Goal: Task Accomplishment & Management: Use online tool/utility

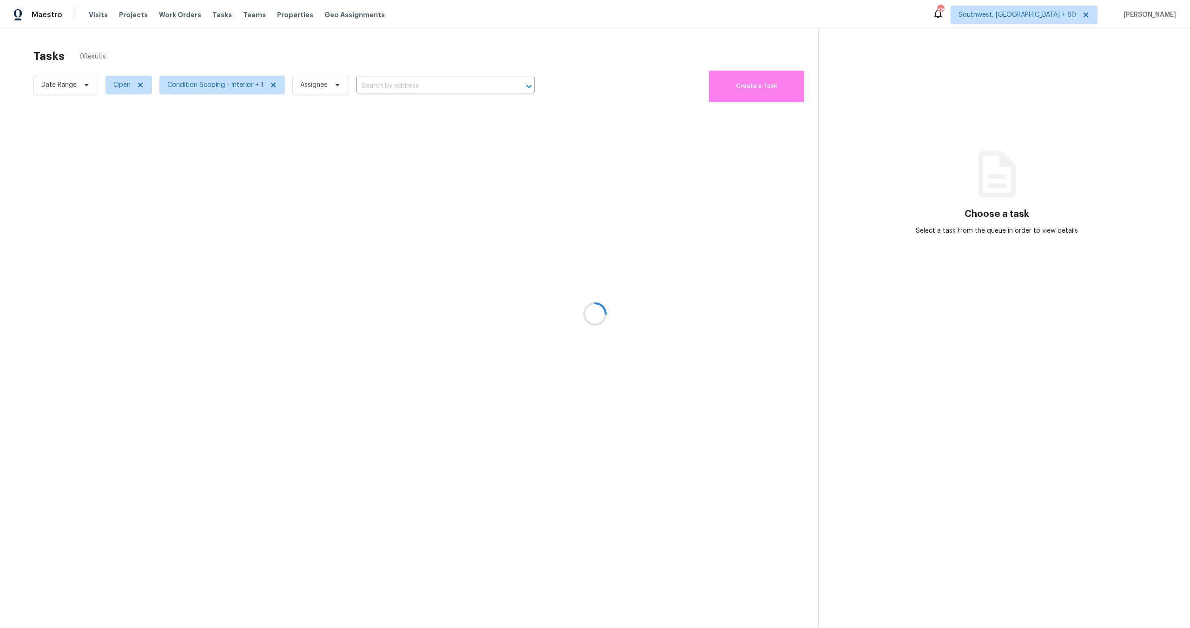
click at [53, 92] on div at bounding box center [595, 314] width 1190 height 628
click at [57, 85] on div at bounding box center [595, 314] width 1190 height 628
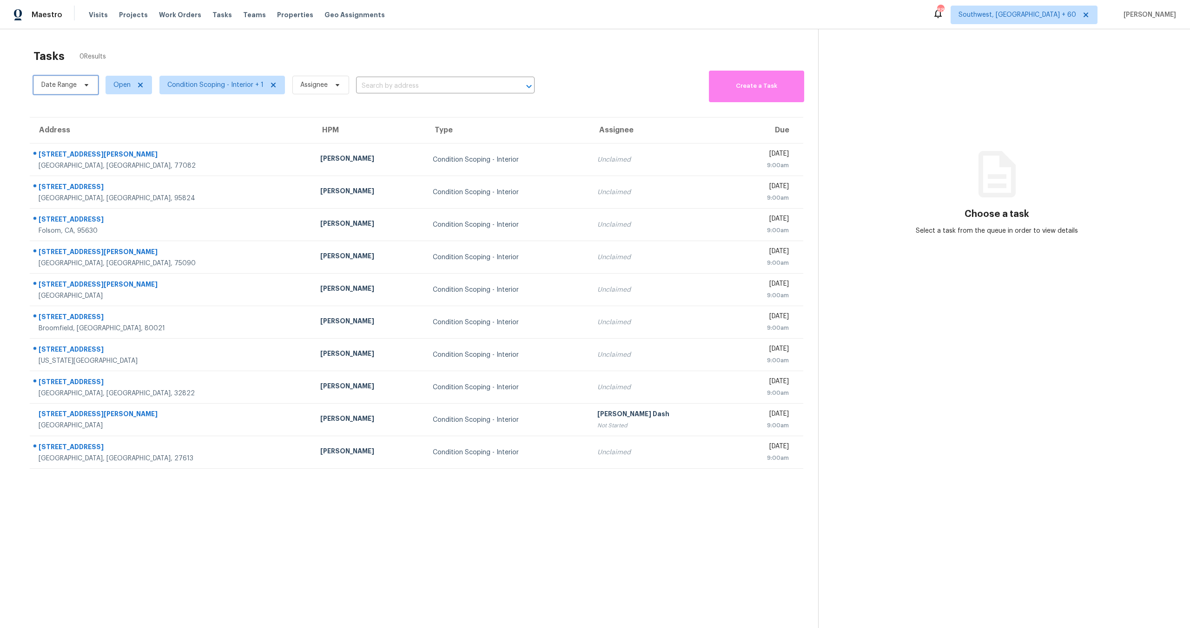
click at [57, 85] on span "Date Range" at bounding box center [58, 84] width 35 height 9
click at [62, 107] on input "text" at bounding box center [85, 116] width 92 height 19
select select "7"
select select "2025"
select select "8"
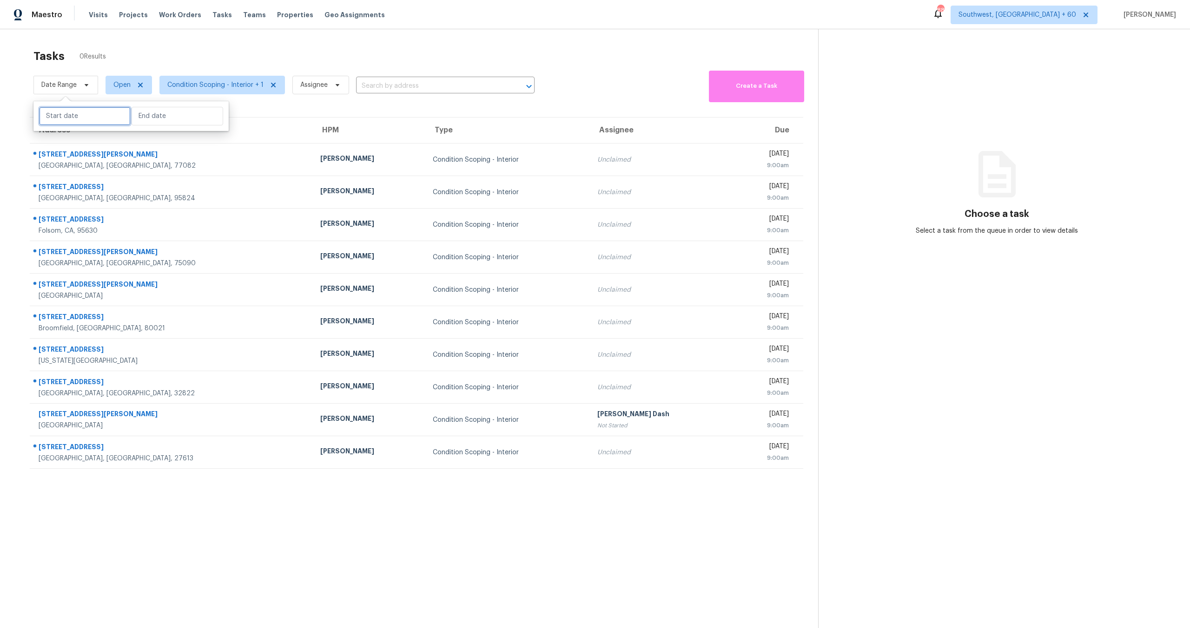
select select "2025"
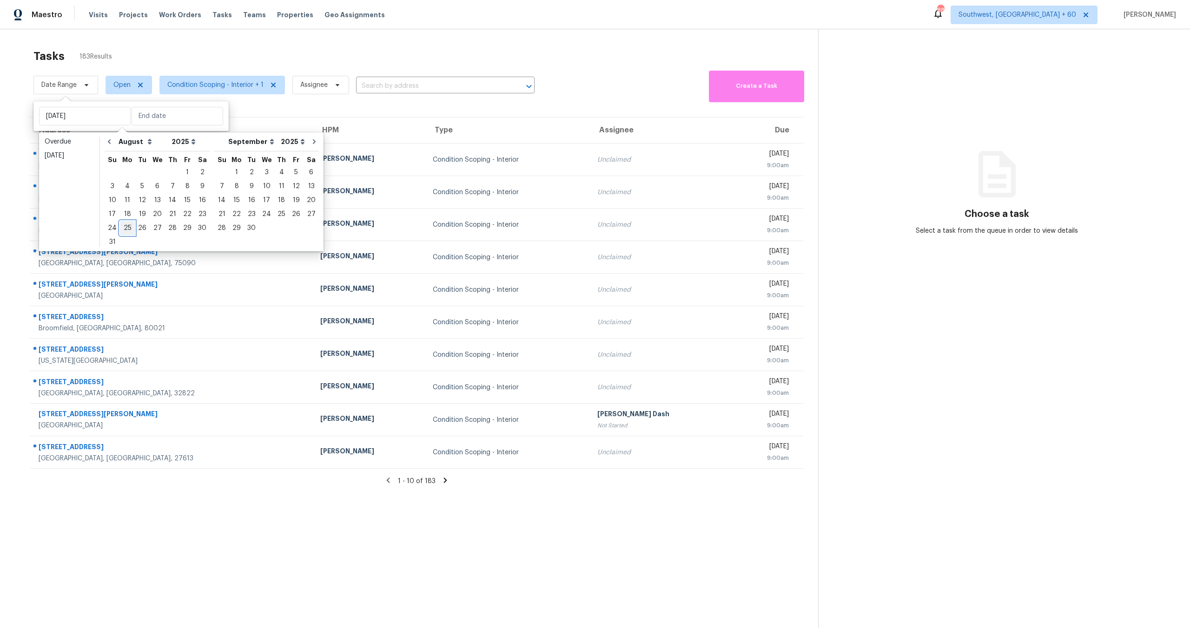
click at [124, 230] on div "25" at bounding box center [127, 228] width 15 height 13
type input "[DATE]"
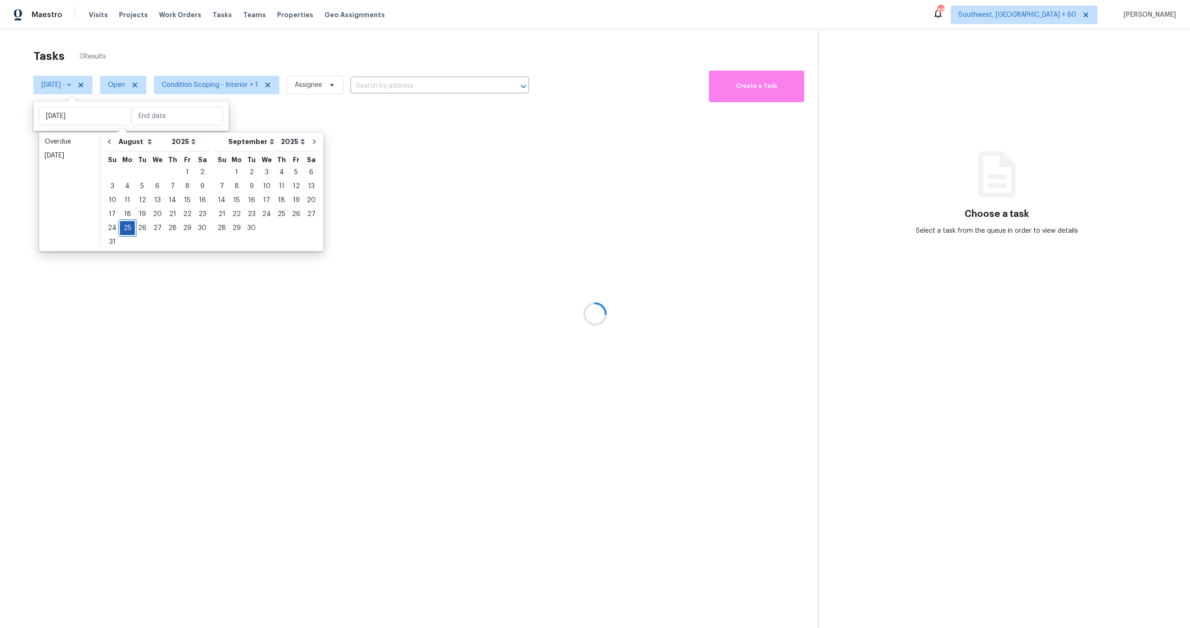
click at [124, 230] on div "25" at bounding box center [127, 228] width 15 height 13
type input "[DATE]"
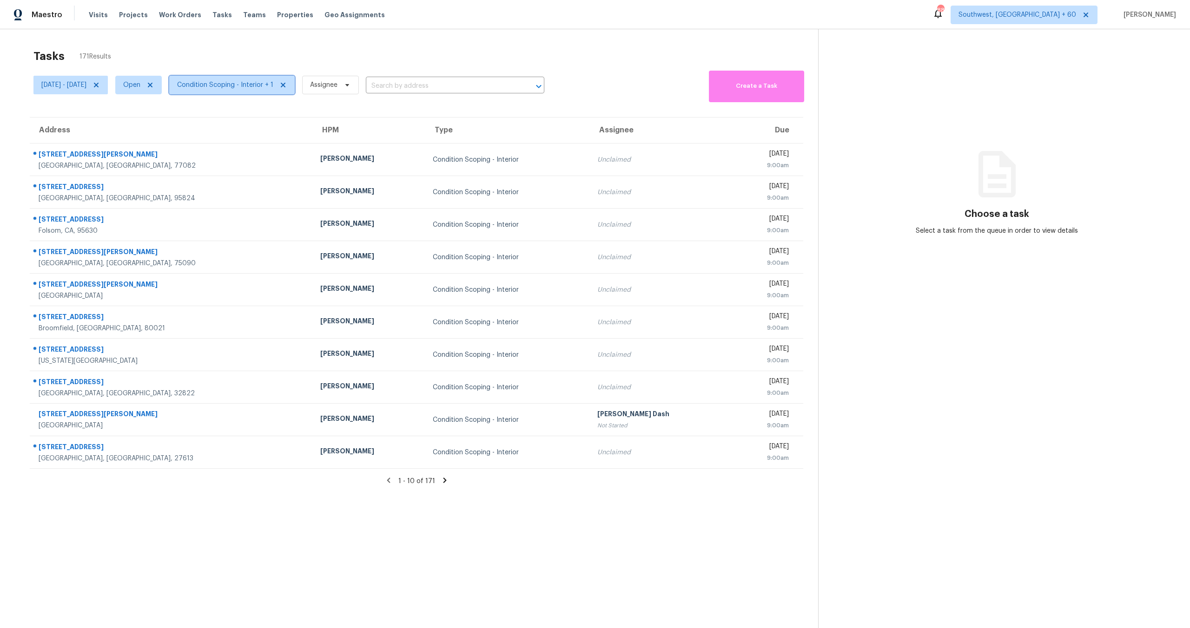
click at [229, 80] on span "Condition Scoping - Interior + 1" at bounding box center [231, 85] width 125 height 19
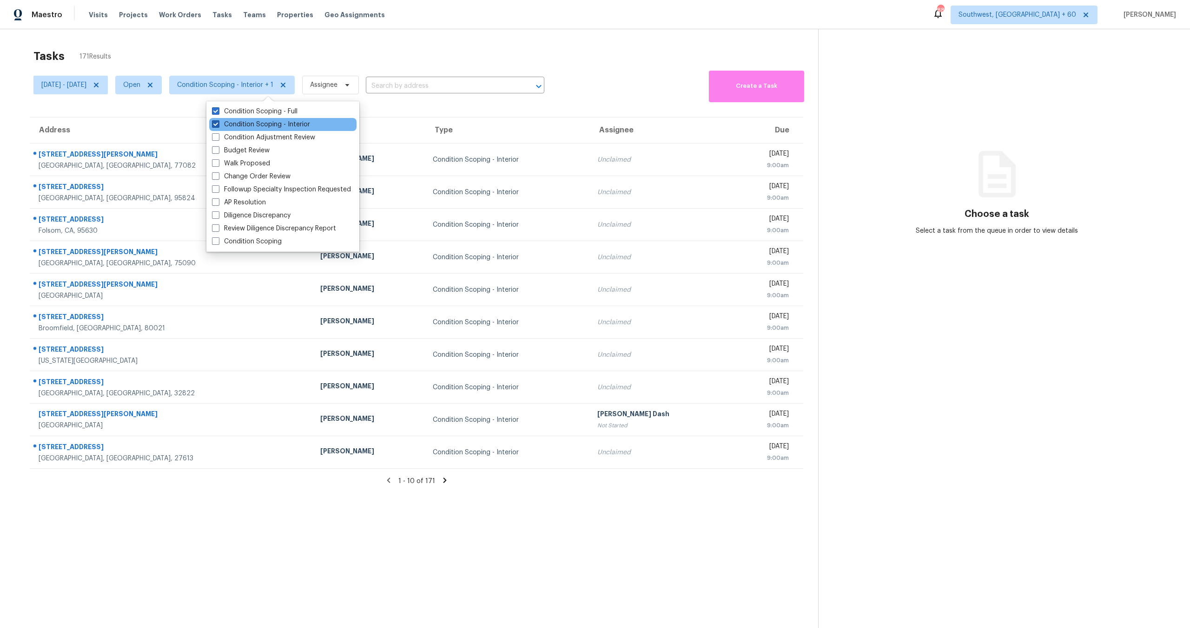
click at [234, 121] on label "Condition Scoping - Interior" at bounding box center [261, 124] width 98 height 9
click at [218, 121] on input "Condition Scoping - Interior" at bounding box center [215, 123] width 6 height 6
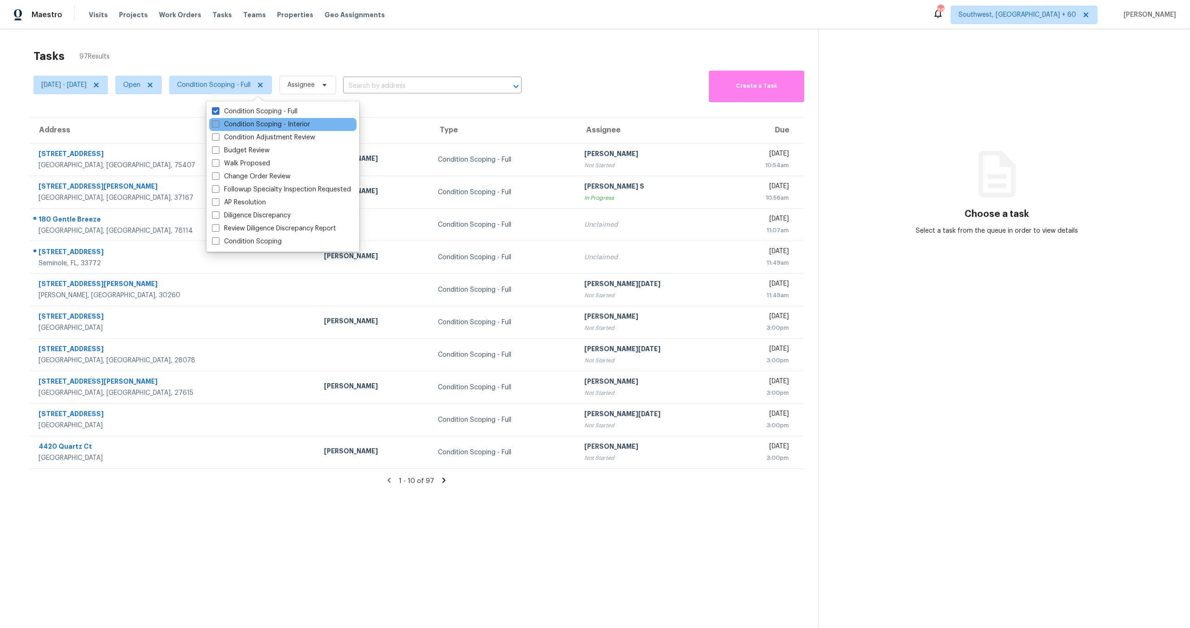
click at [236, 122] on label "Condition Scoping - Interior" at bounding box center [261, 124] width 98 height 9
click at [218, 122] on input "Condition Scoping - Interior" at bounding box center [215, 123] width 6 height 6
checkbox input "true"
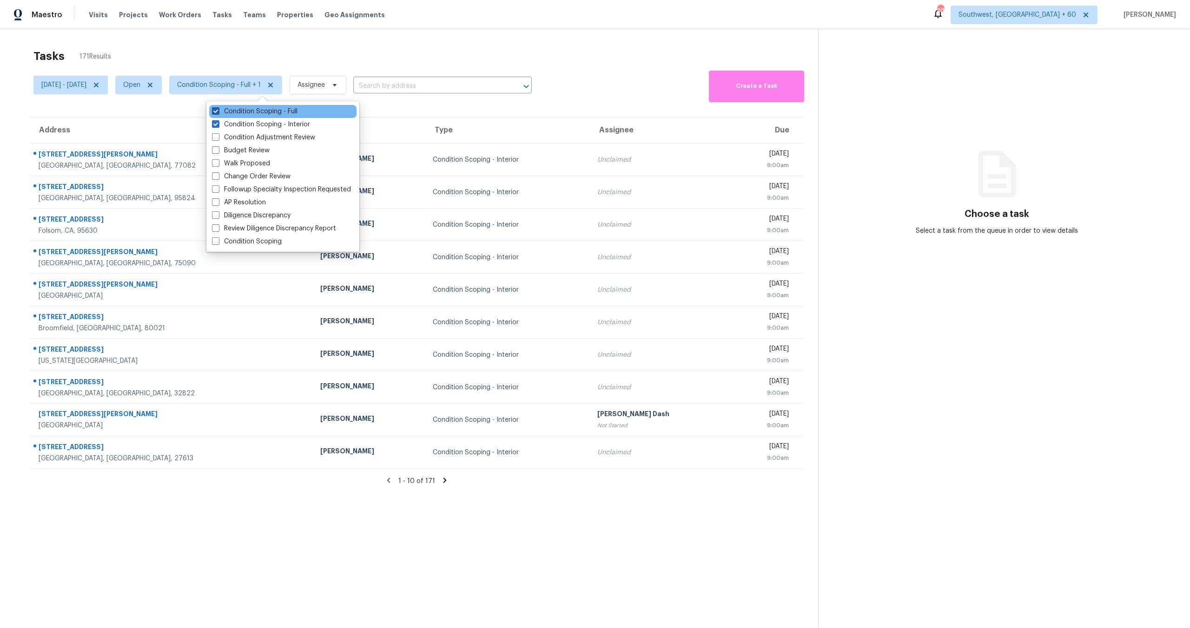
click at [237, 114] on label "Condition Scoping - Full" at bounding box center [255, 111] width 86 height 9
click at [218, 113] on input "Condition Scoping - Full" at bounding box center [215, 110] width 6 height 6
click at [237, 114] on label "Condition Scoping - Full" at bounding box center [255, 111] width 86 height 9
click at [218, 113] on input "Condition Scoping - Full" at bounding box center [215, 110] width 6 height 6
checkbox input "true"
